Goal: Task Accomplishment & Management: Manage account settings

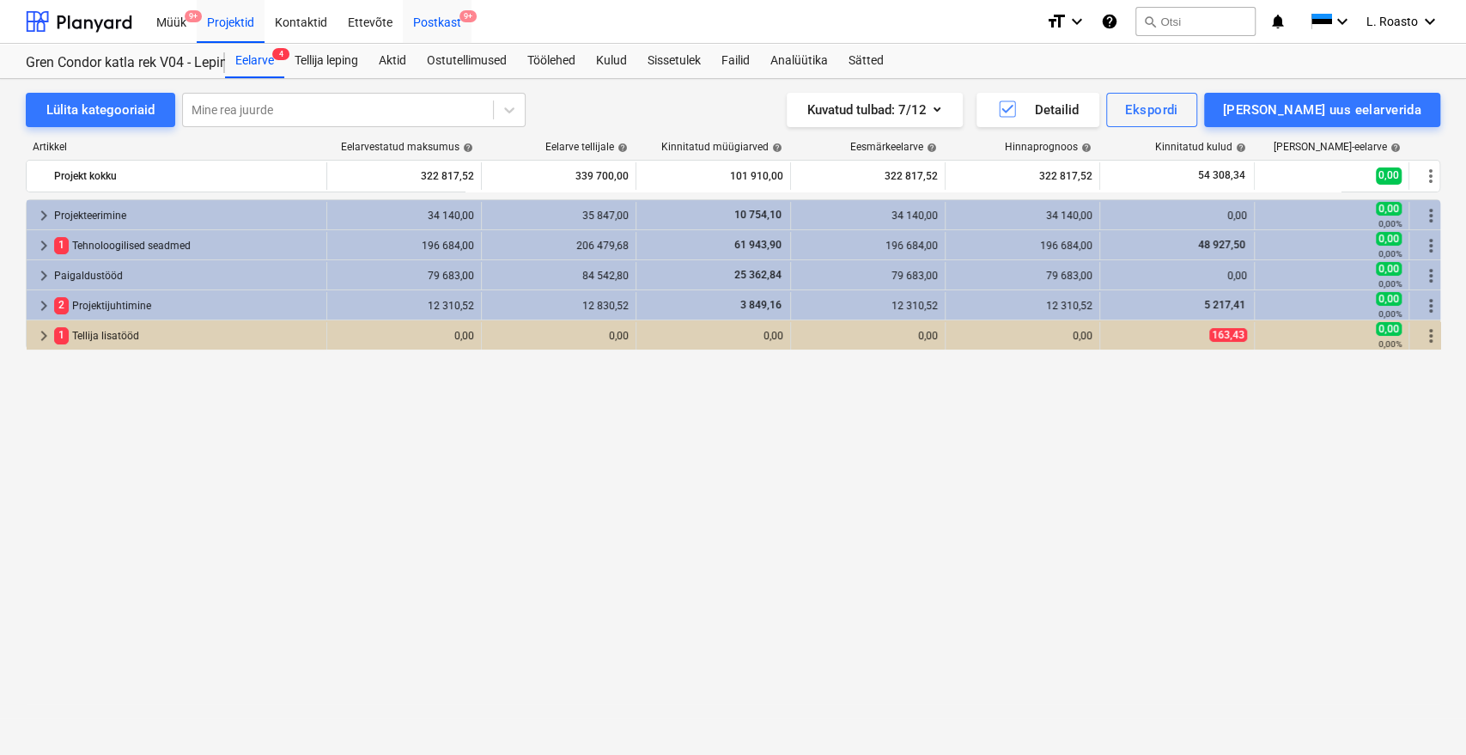
click at [460, 22] on span "9+" at bounding box center [468, 16] width 17 height 12
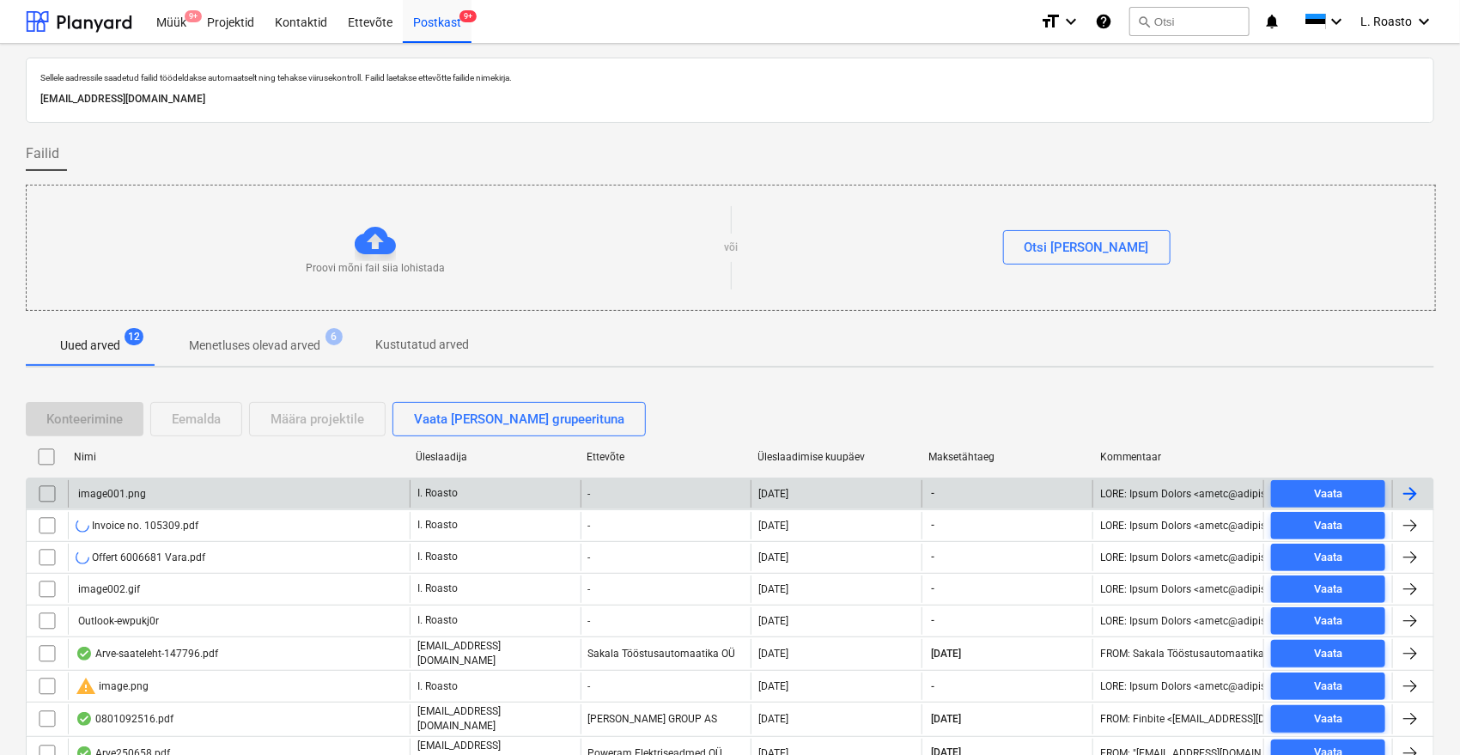
click at [41, 493] on input "checkbox" at bounding box center [47, 493] width 27 height 27
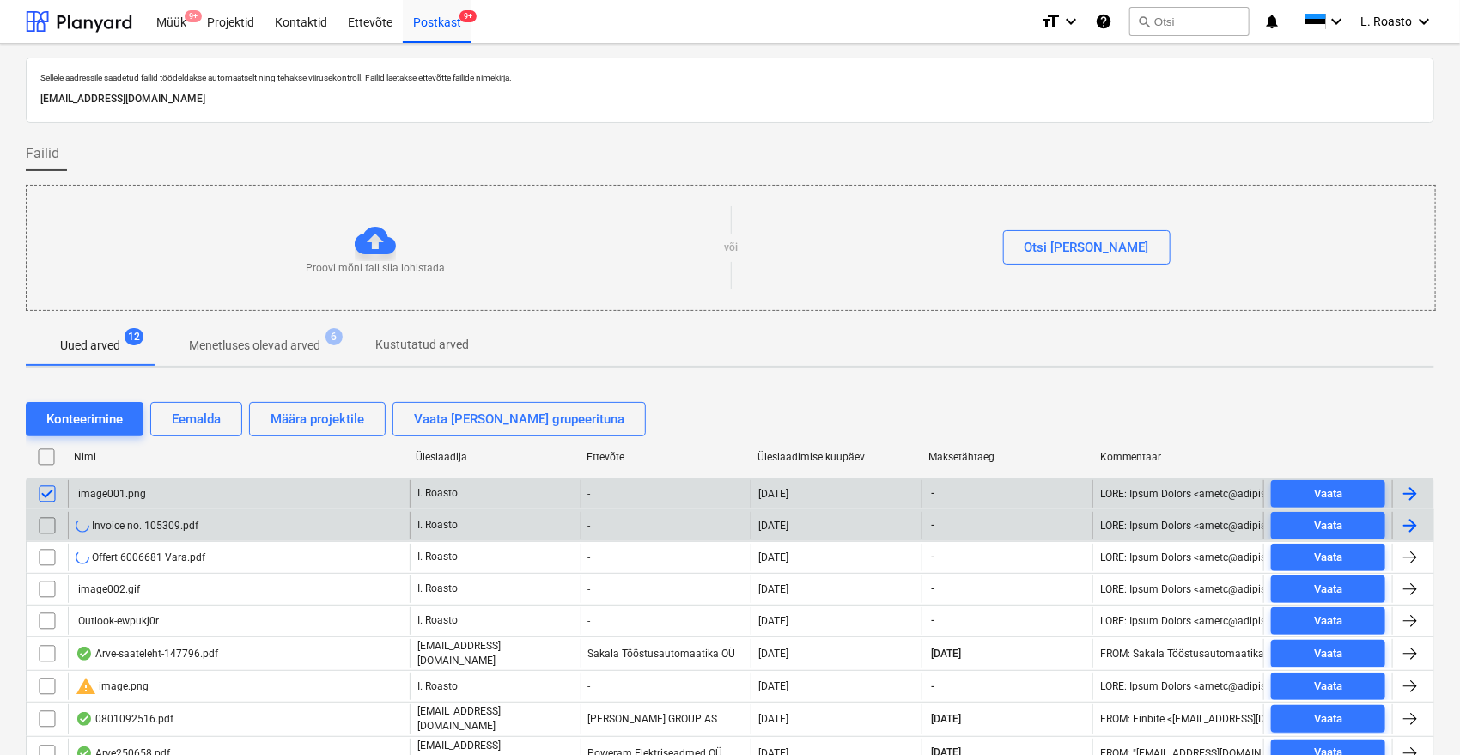
click at [45, 525] on input "checkbox" at bounding box center [47, 525] width 27 height 27
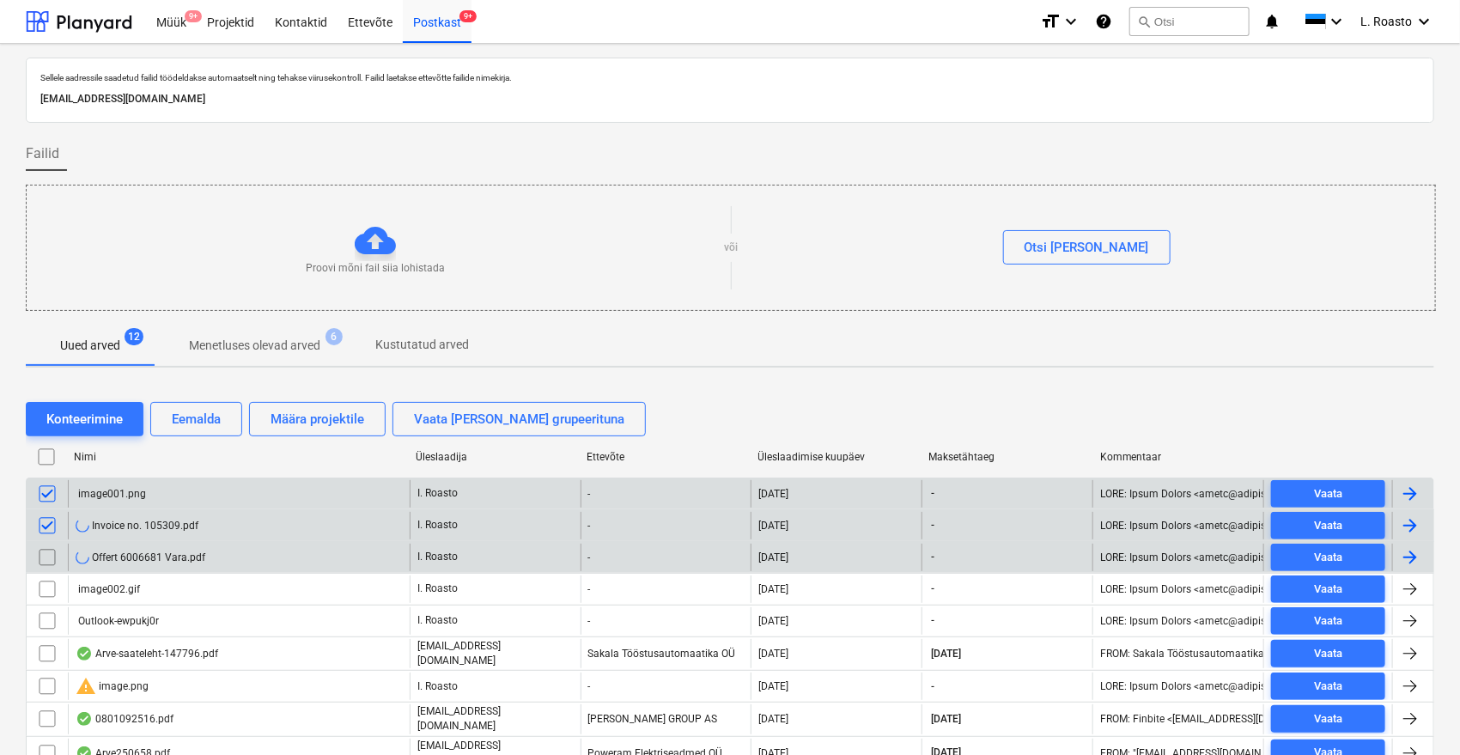
click at [48, 557] on input "checkbox" at bounding box center [47, 557] width 27 height 27
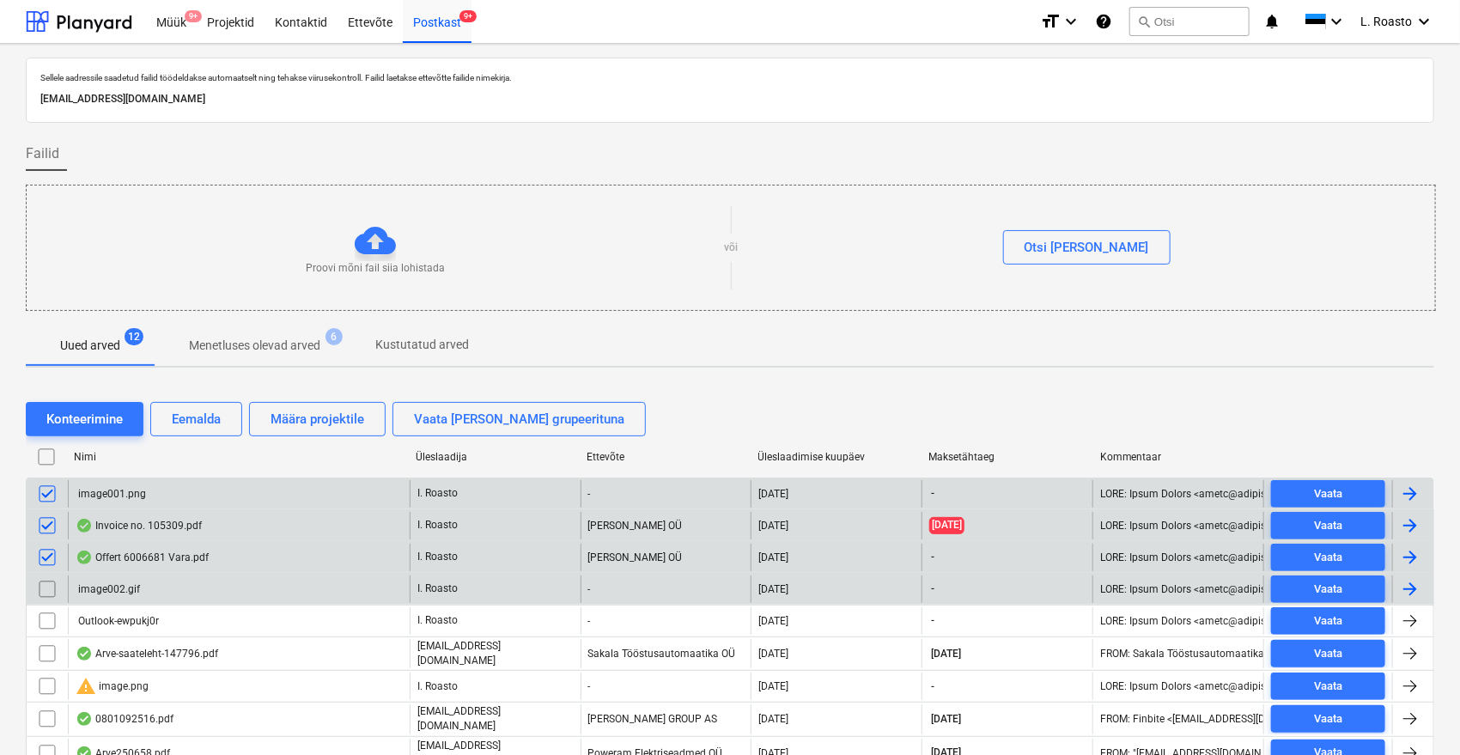
click at [46, 592] on input "checkbox" at bounding box center [47, 589] width 27 height 27
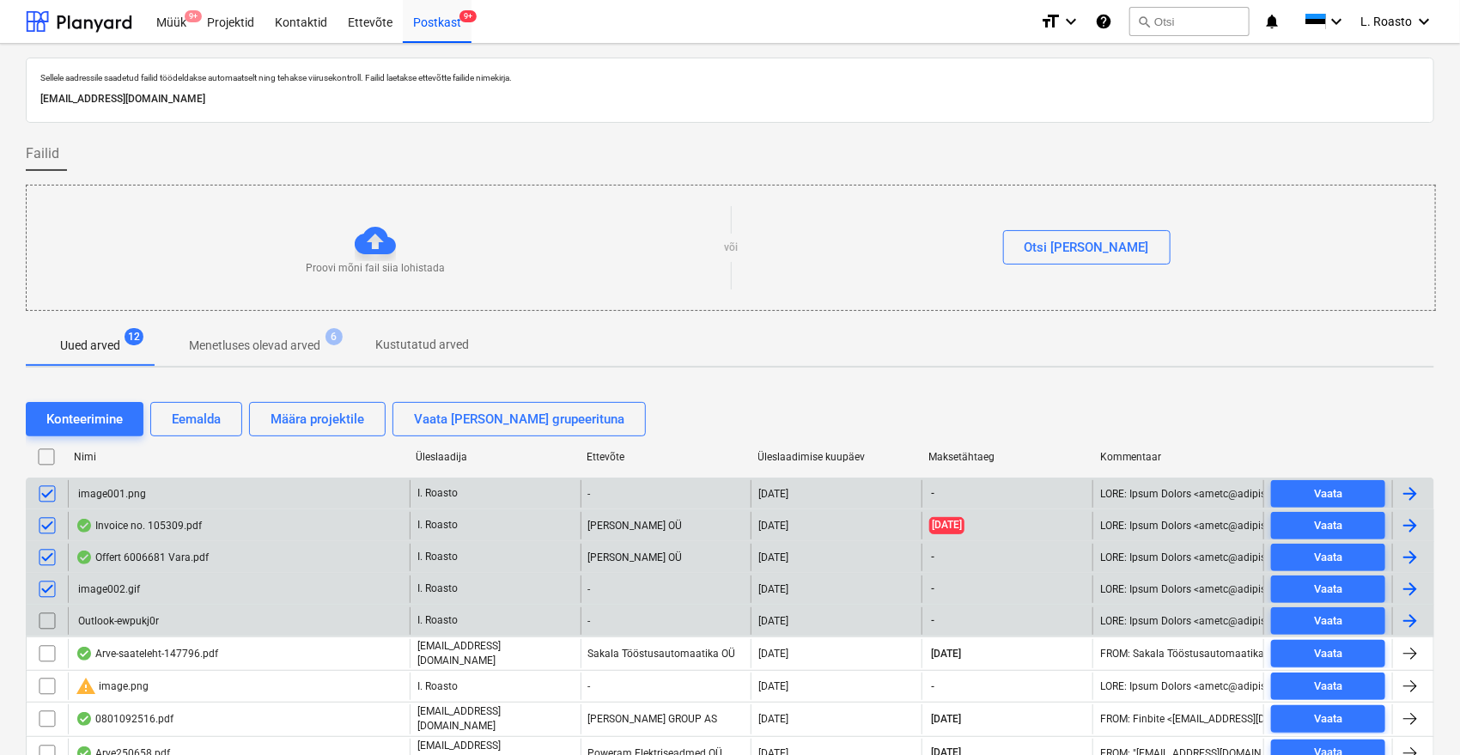
click at [48, 627] on input "checkbox" at bounding box center [47, 620] width 27 height 27
click at [196, 413] on div "Eemalda" at bounding box center [196, 419] width 49 height 22
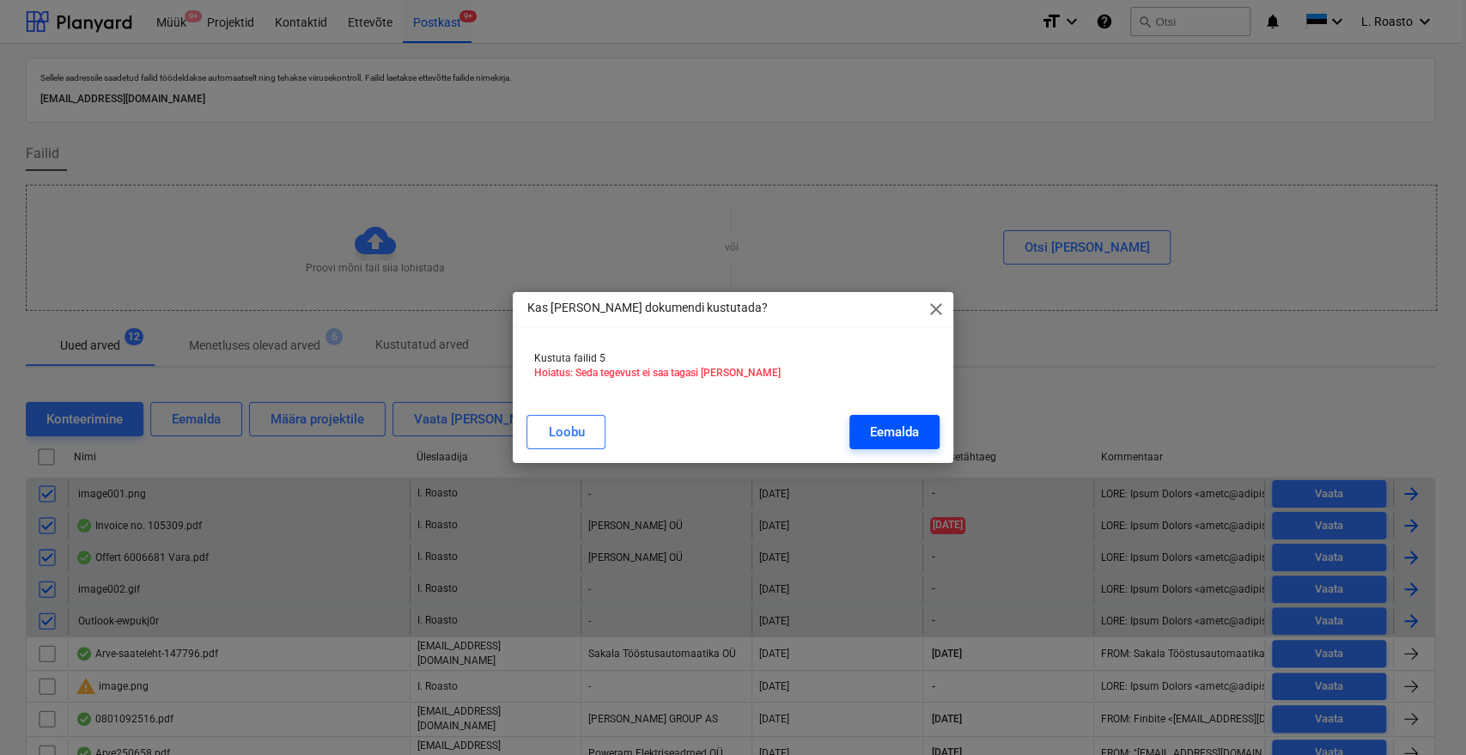
click at [912, 430] on div "Eemalda" at bounding box center [894, 432] width 49 height 22
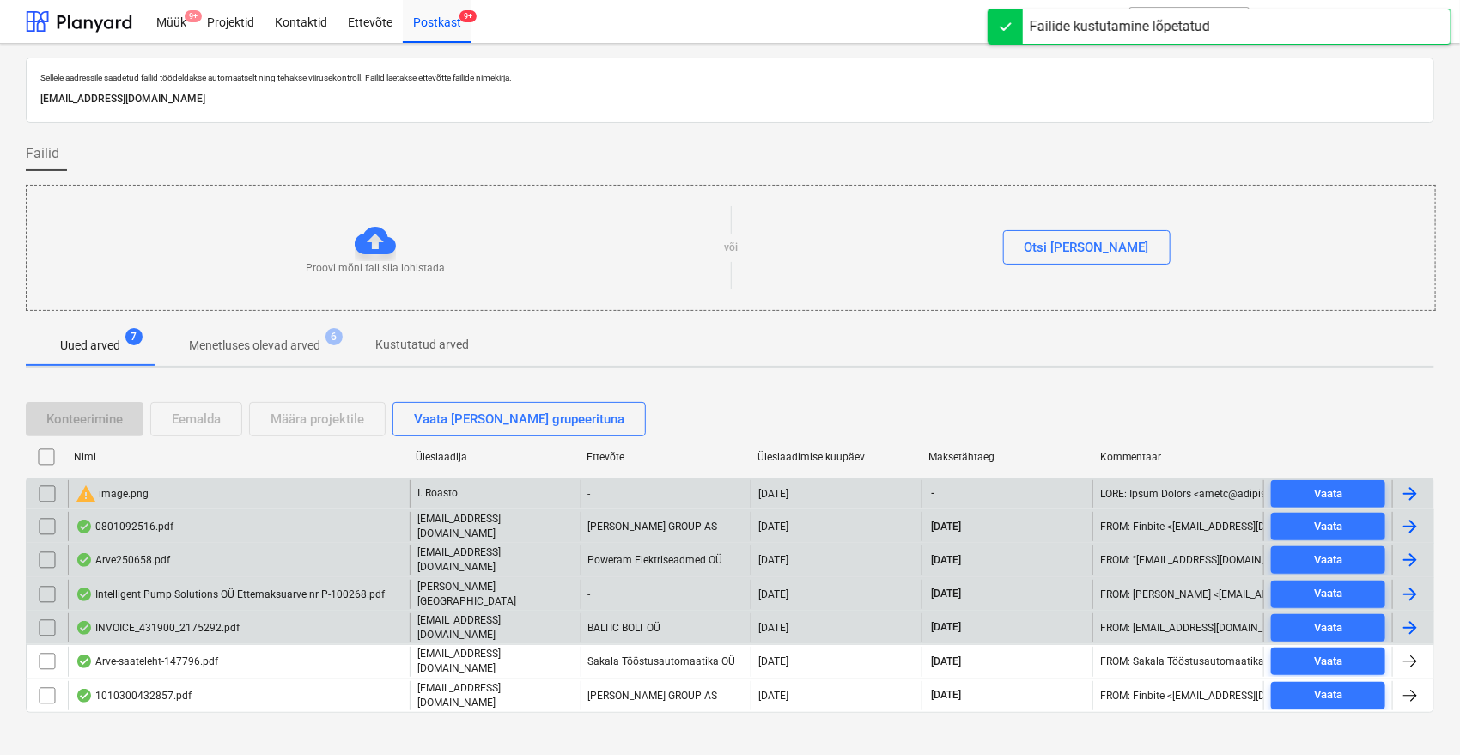
click at [48, 488] on input "checkbox" at bounding box center [47, 493] width 27 height 27
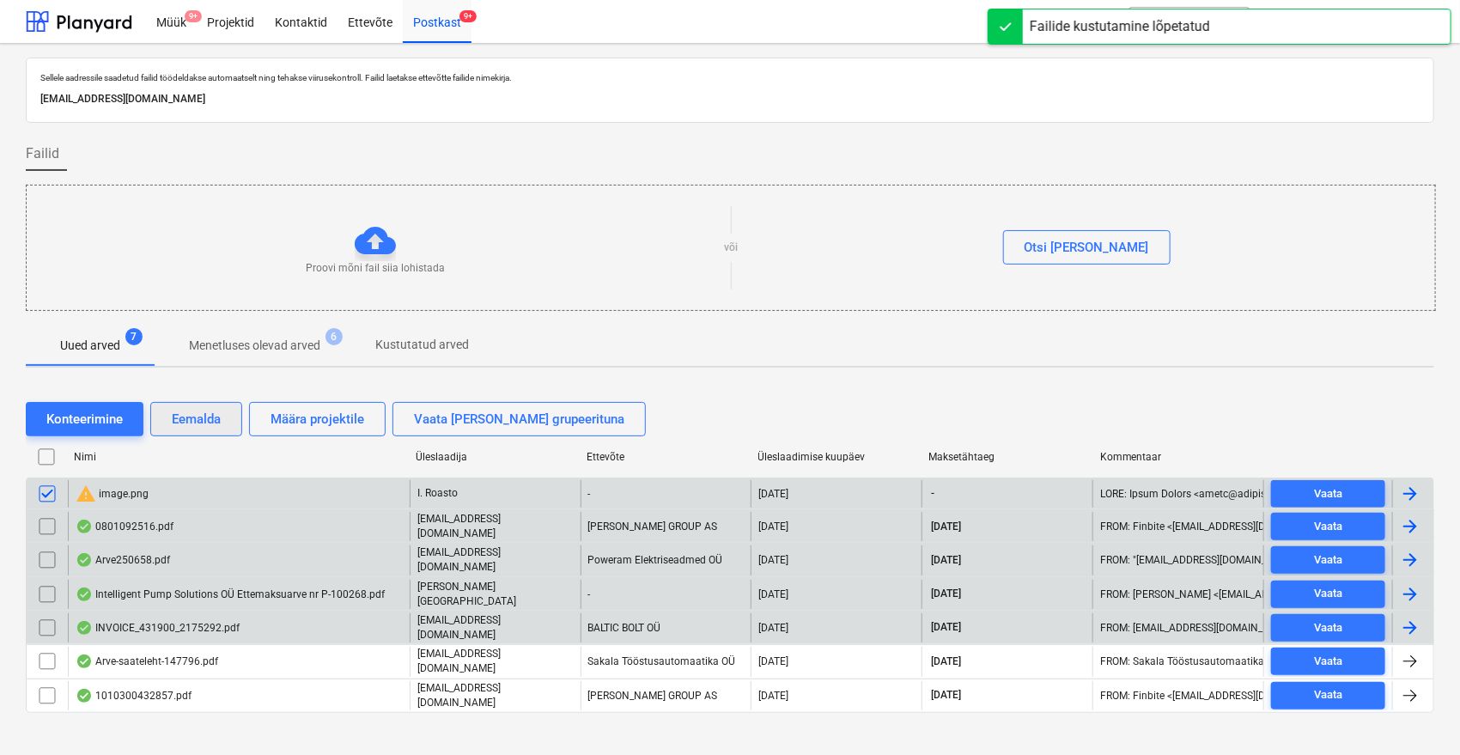
click at [207, 411] on div "Eemalda" at bounding box center [196, 419] width 49 height 22
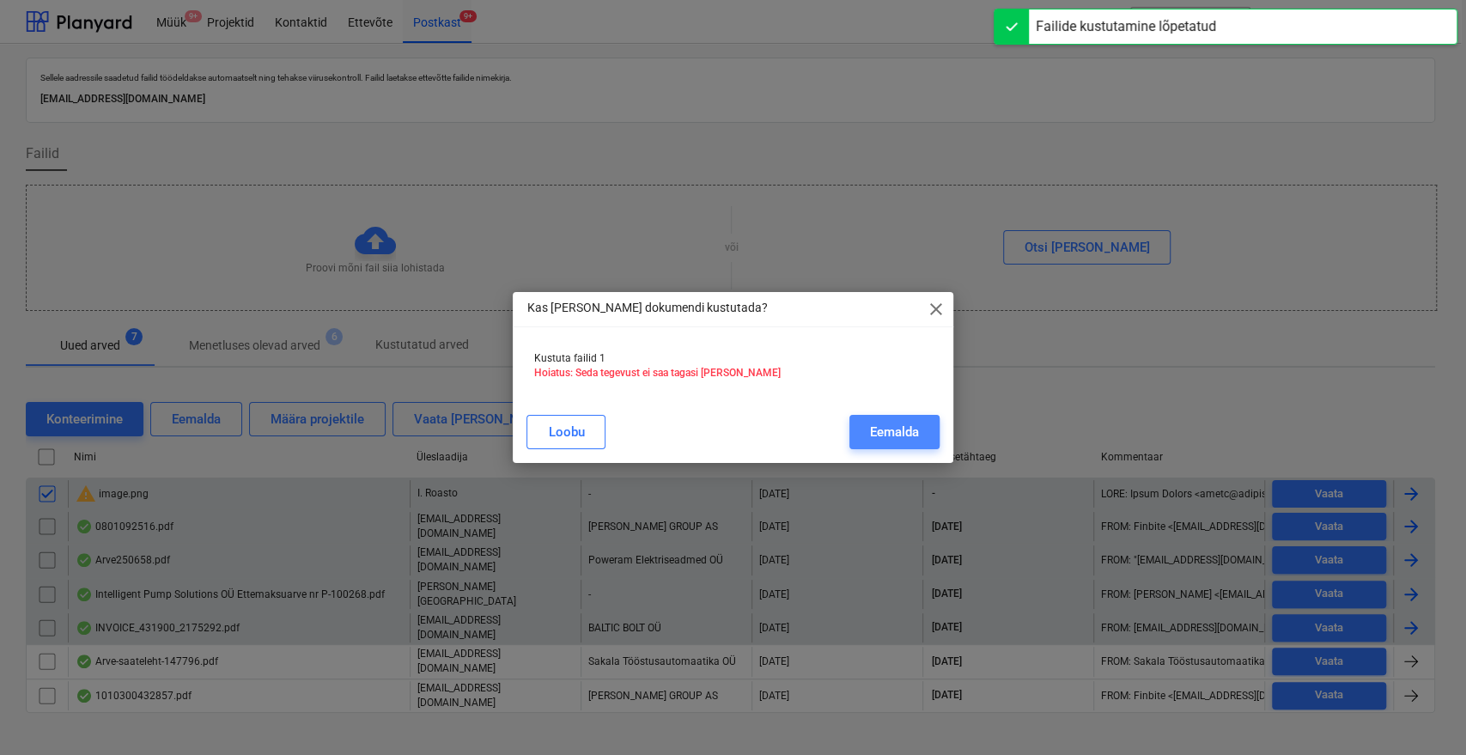
click at [914, 437] on div "Eemalda" at bounding box center [894, 432] width 49 height 22
